Goal: Task Accomplishment & Management: Use online tool/utility

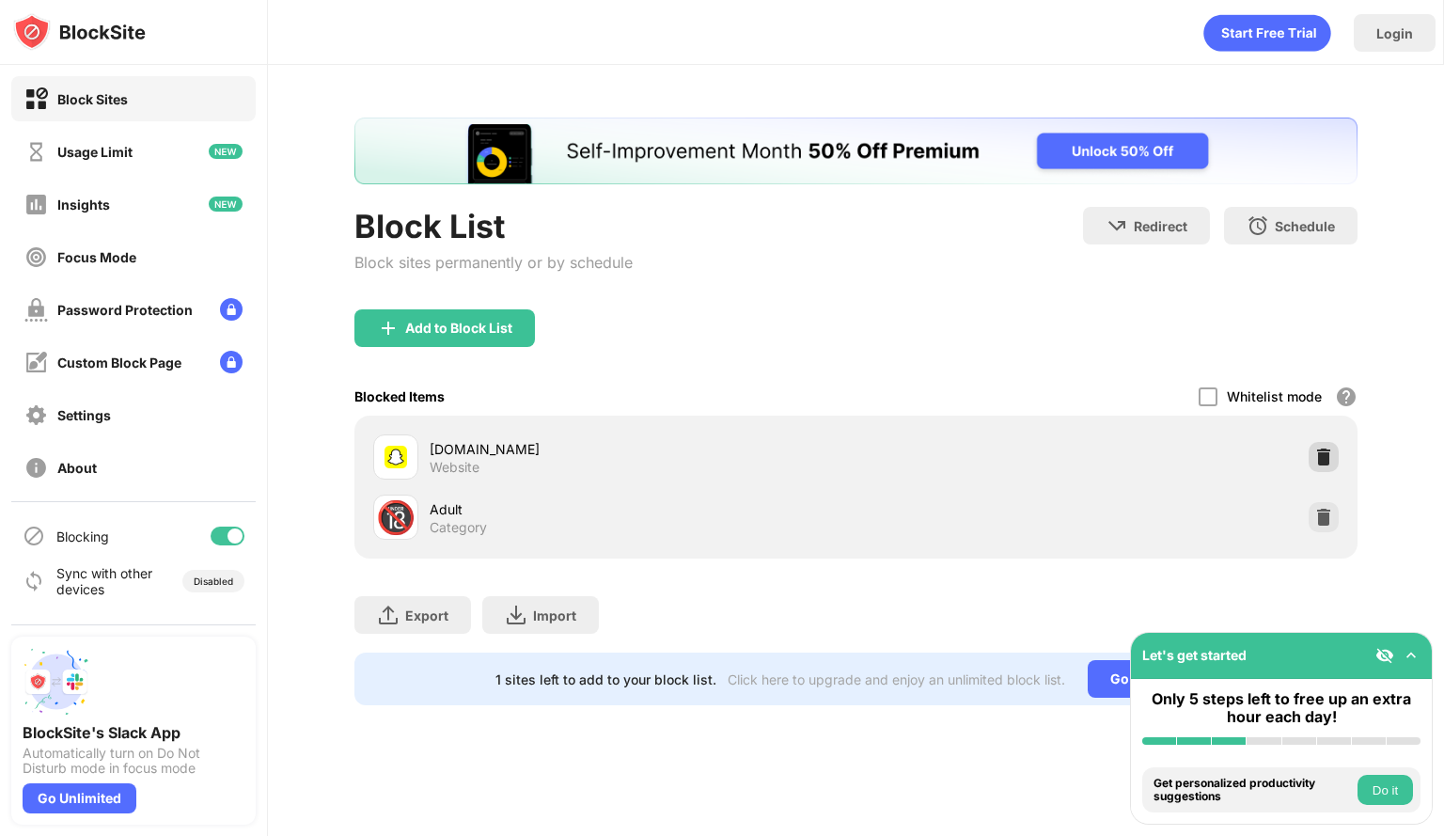
click at [1319, 445] on div at bounding box center [1324, 457] width 30 height 30
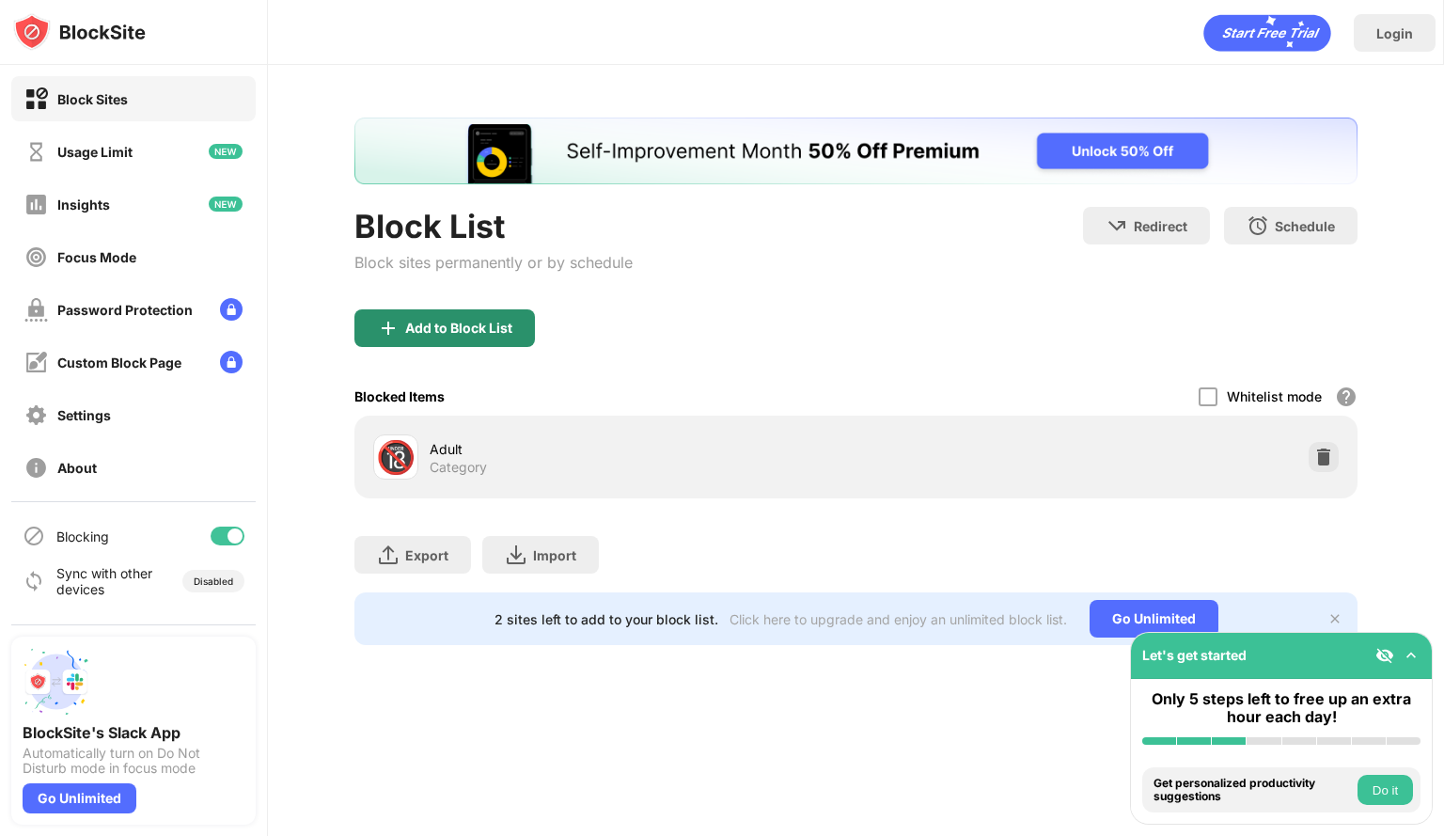
click at [499, 330] on div "Add to Block List" at bounding box center [458, 328] width 107 height 15
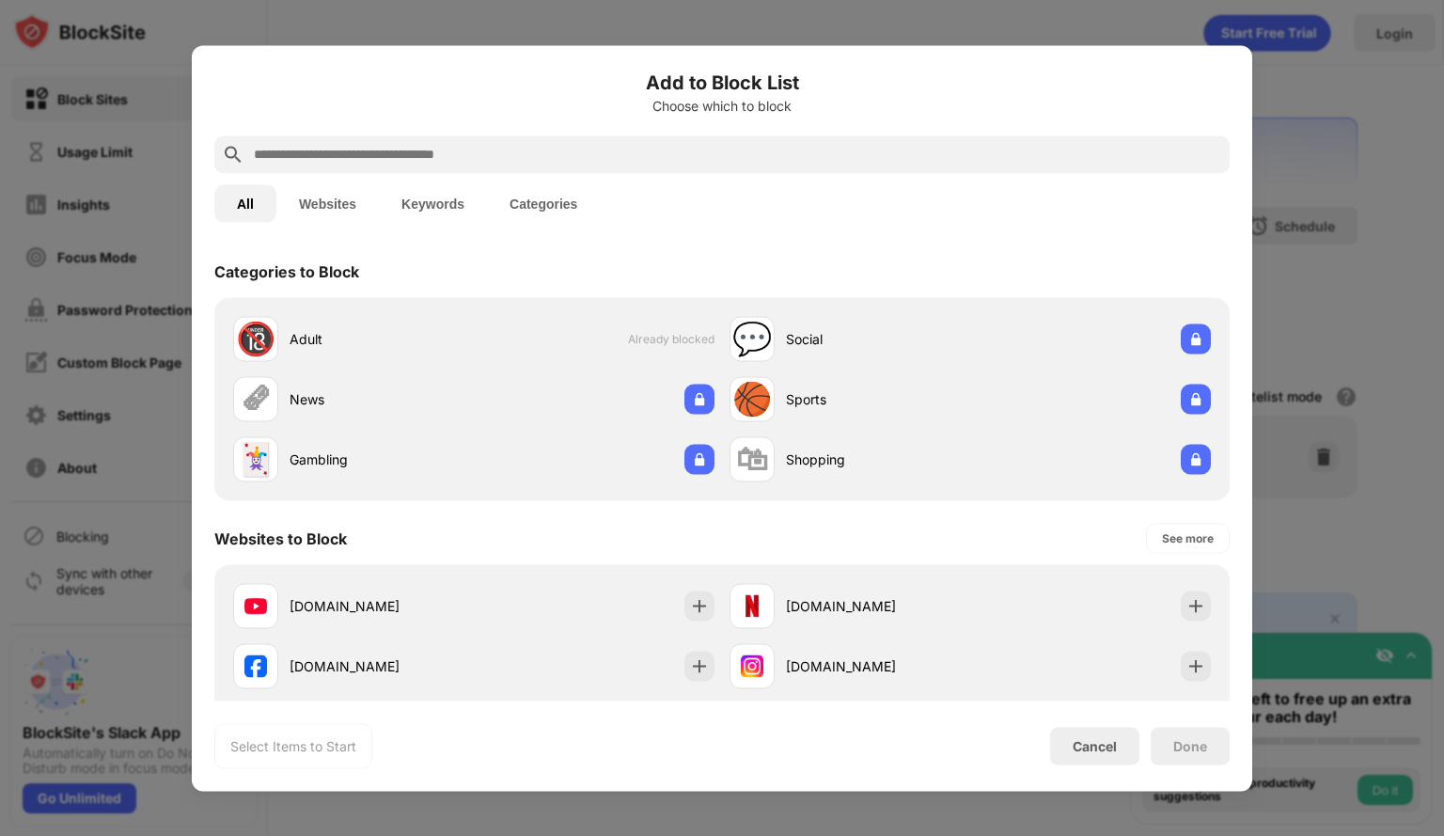
click at [398, 155] on input "text" at bounding box center [737, 154] width 970 height 23
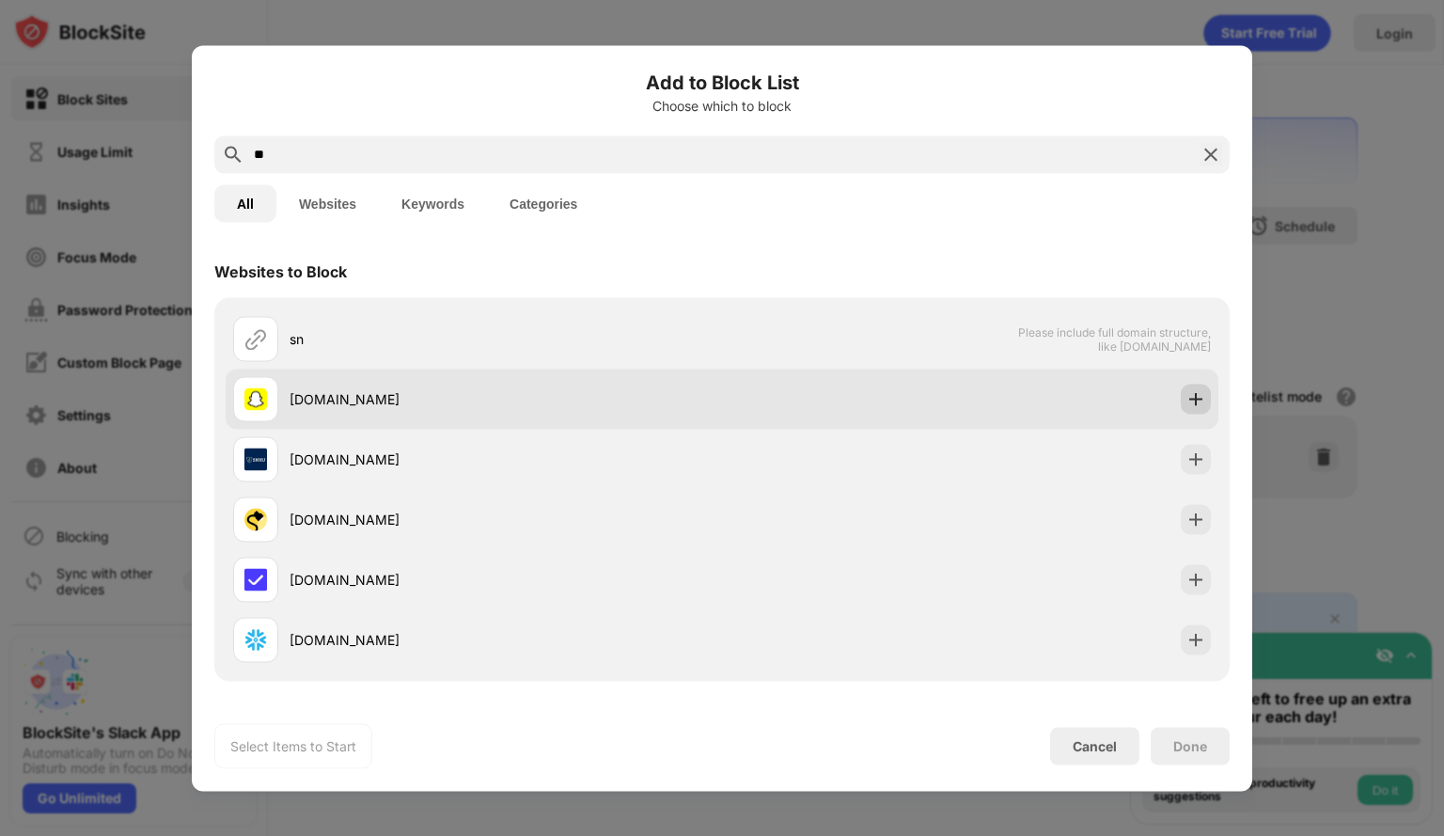
type input "**"
click at [1187, 398] on img at bounding box center [1196, 398] width 19 height 19
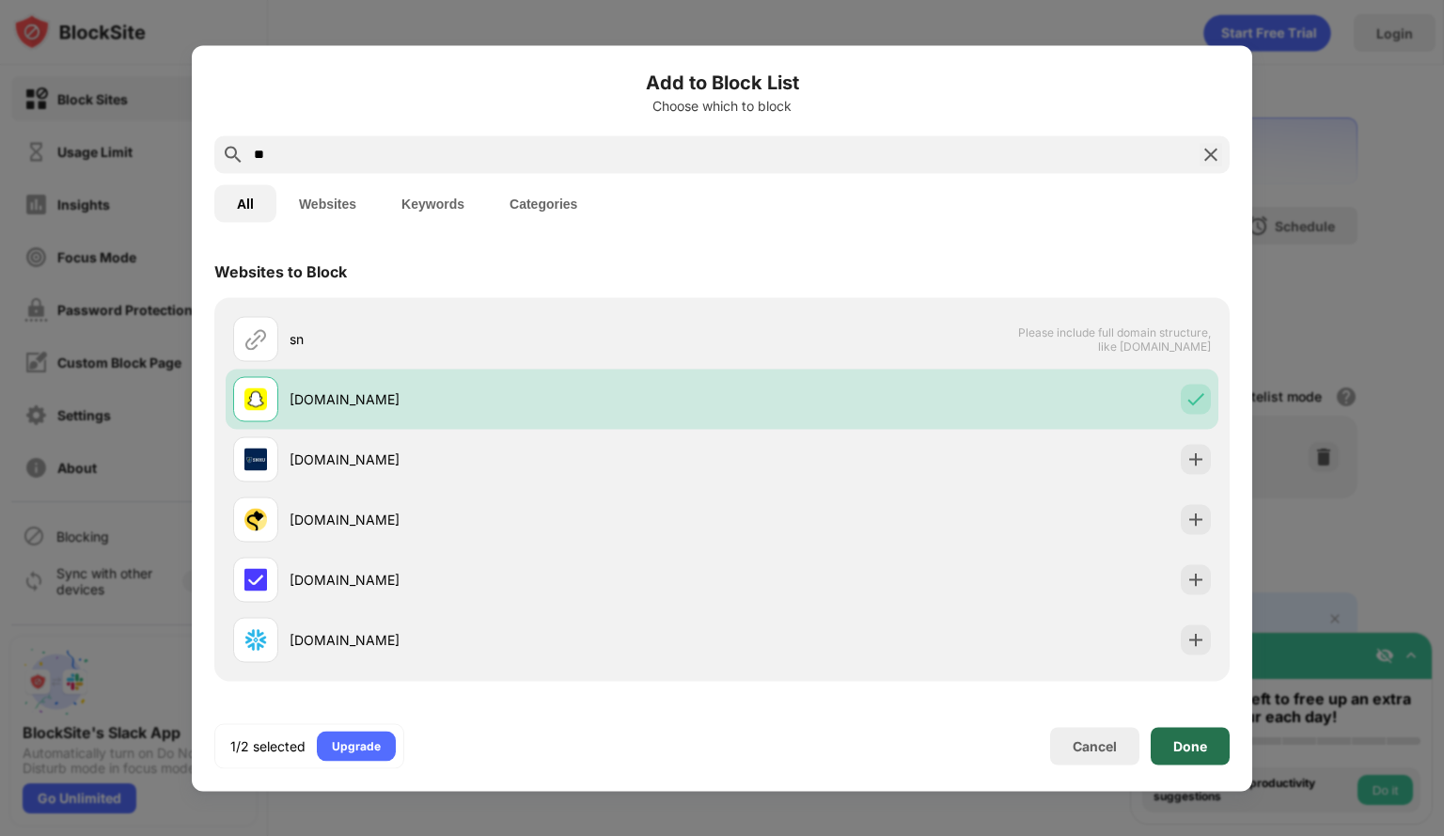
click at [1208, 747] on div "Done" at bounding box center [1190, 746] width 79 height 38
